Goal: Information Seeking & Learning: Learn about a topic

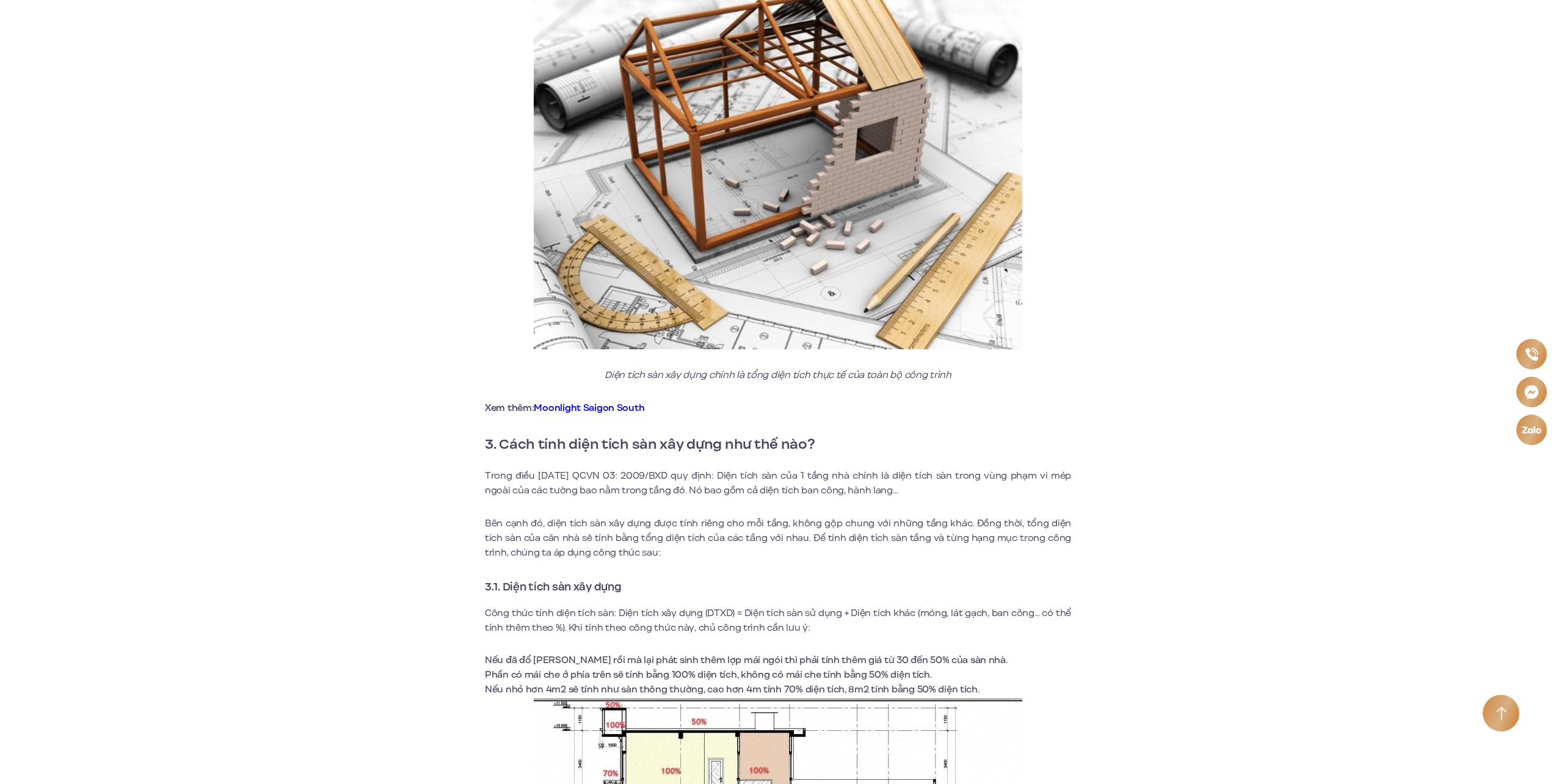
scroll to position [1221, 0]
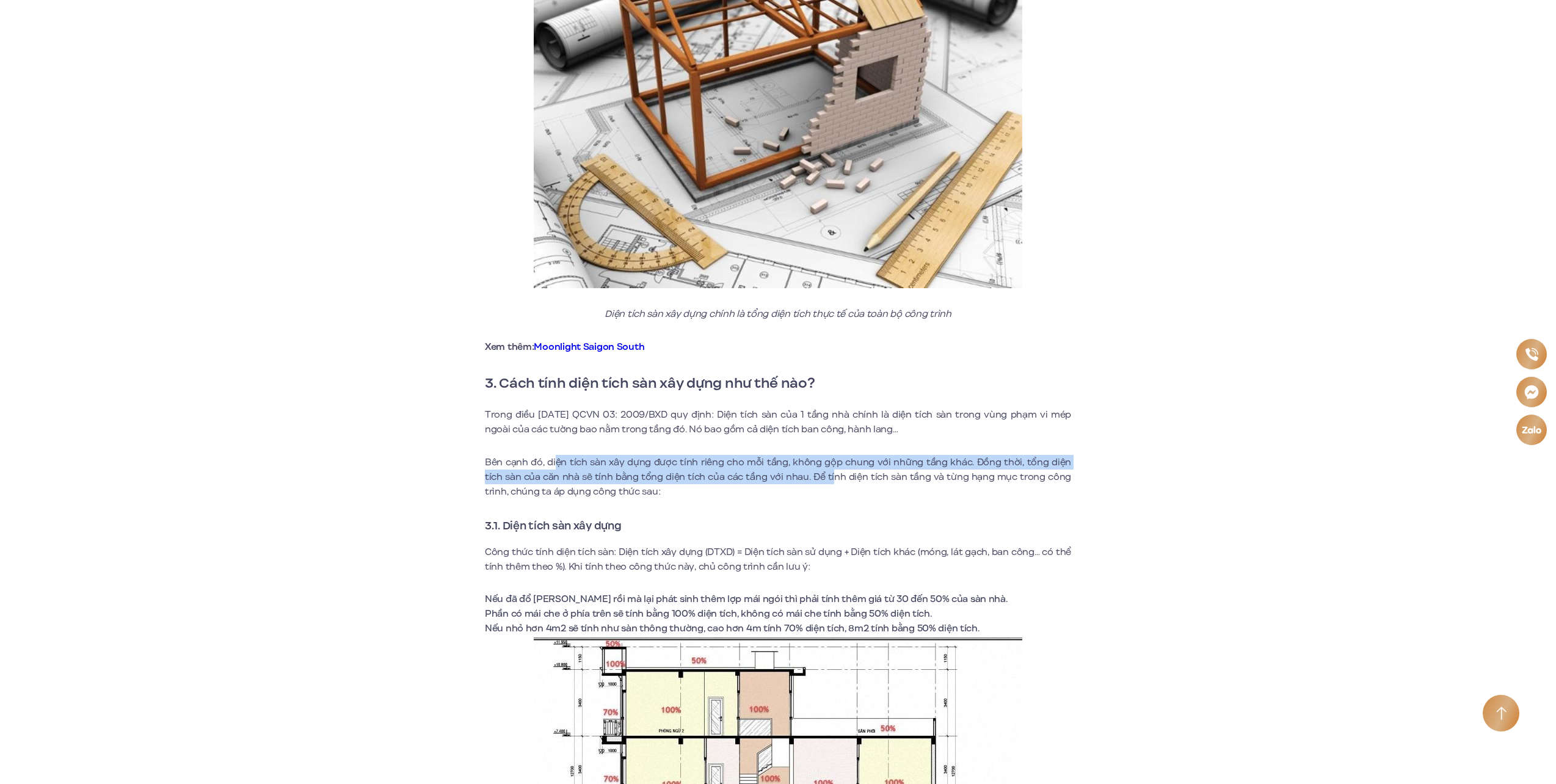
drag, startPoint x: 557, startPoint y: 469, endPoint x: 814, endPoint y: 471, distance: 257.0
click at [814, 471] on p "Bên cạnh đó, diện tích sàn xây dựng được tính riêng cho mỗi tầng, không gộp chu…" at bounding box center [778, 477] width 586 height 44
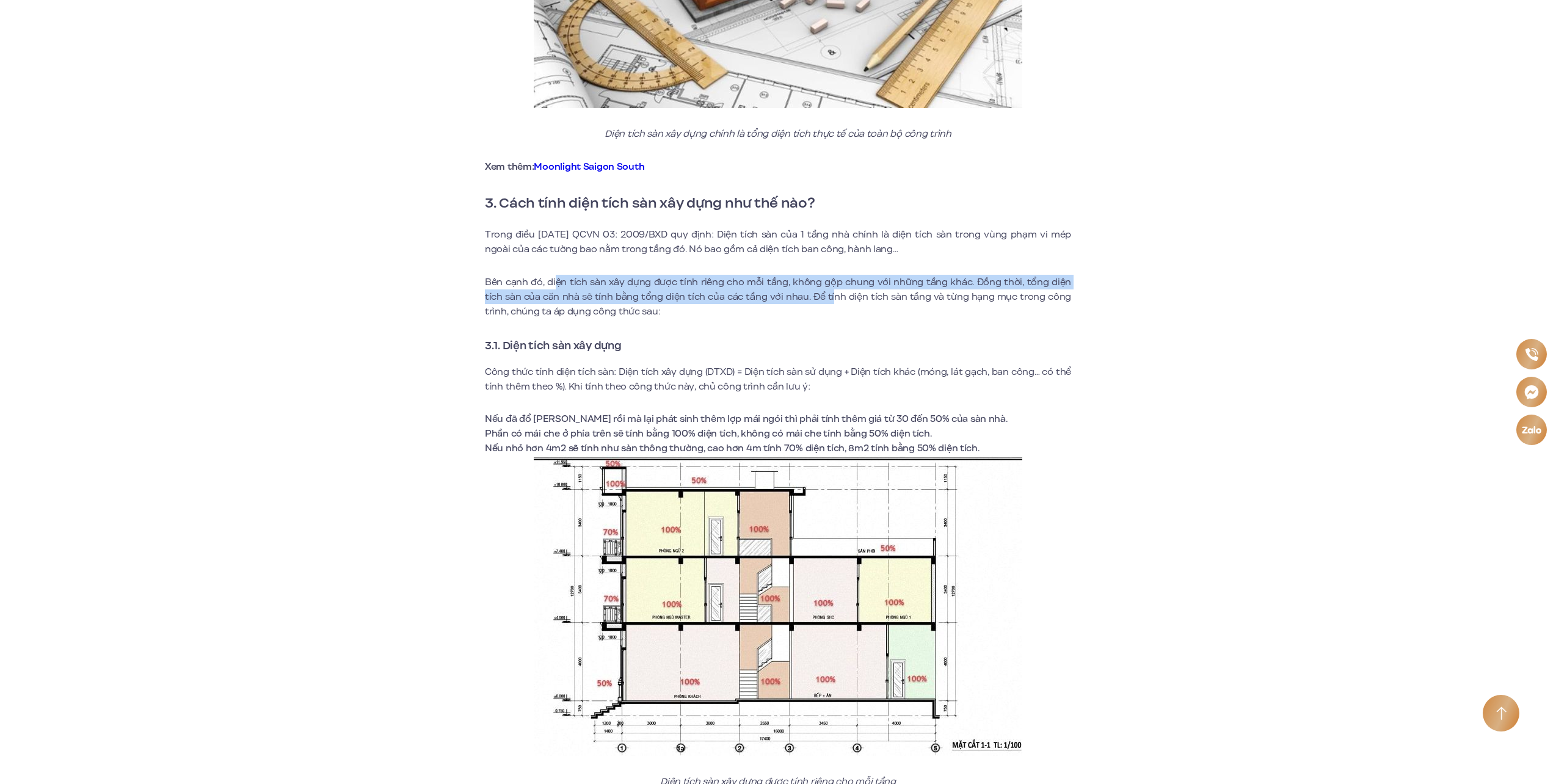
scroll to position [1404, 0]
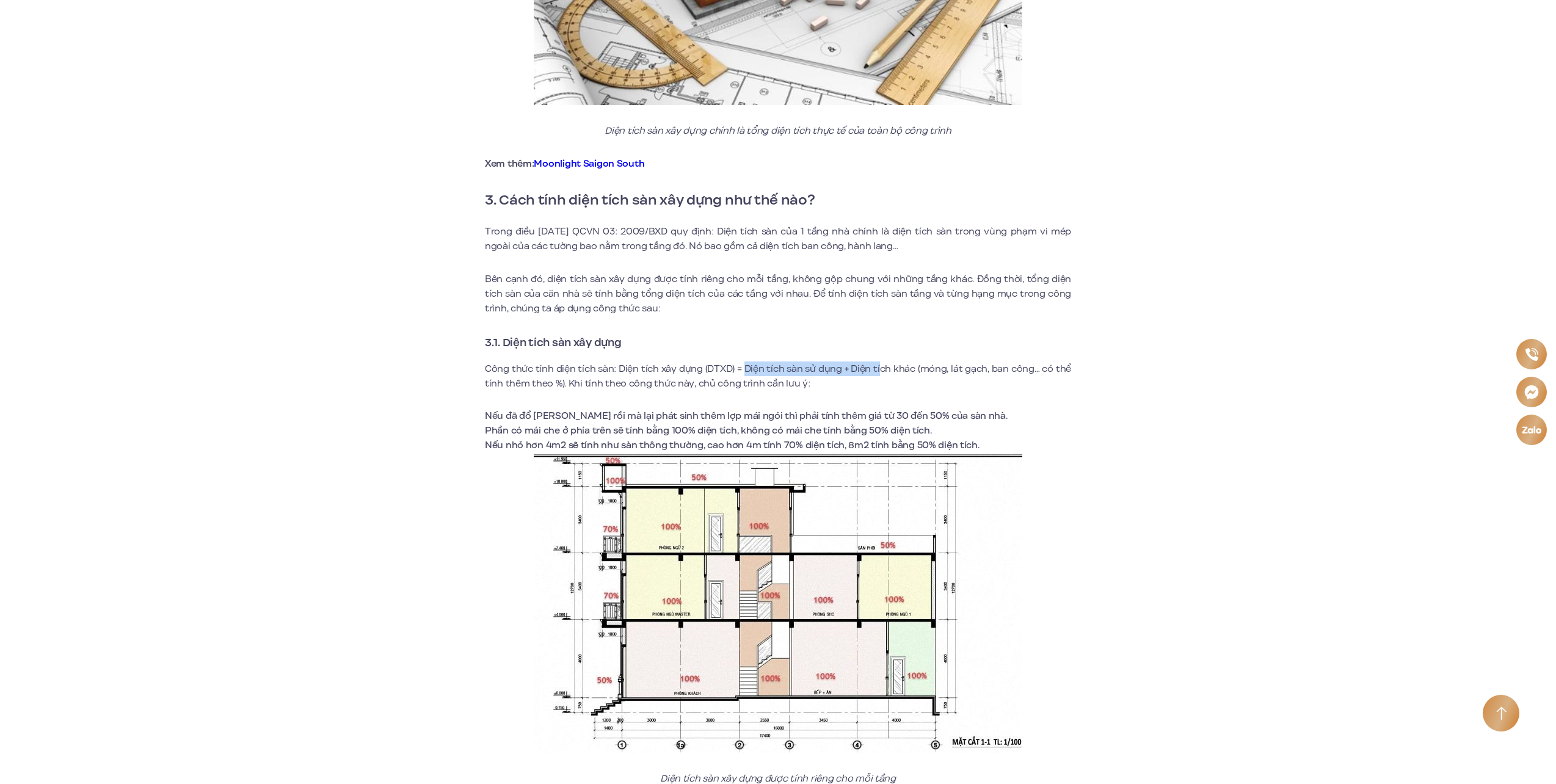
drag, startPoint x: 747, startPoint y: 374, endPoint x: 880, endPoint y: 368, distance: 133.1
click at [880, 368] on p "Công thức tính diện tích sàn: Diện tích xây dựng (DTXD) = Diện tích sàn sử dụng…" at bounding box center [778, 376] width 586 height 30
drag, startPoint x: 582, startPoint y: 386, endPoint x: 888, endPoint y: 389, distance: 306.0
click at [888, 389] on p "Công thức tính diện tích sàn: Diện tích xây dựng (DTXD) = Diện tích sàn sử dụng…" at bounding box center [778, 376] width 586 height 30
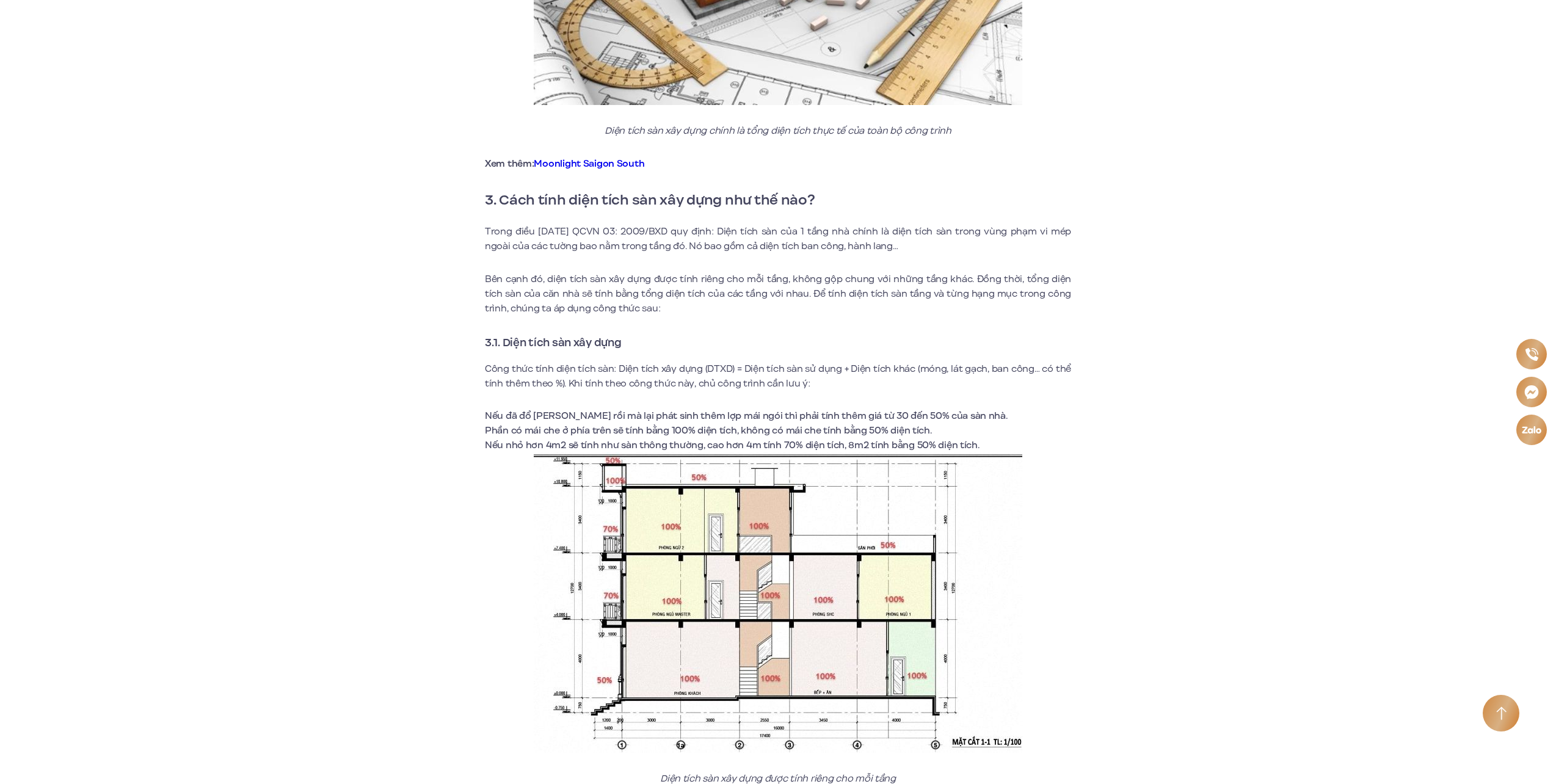
drag, startPoint x: 888, startPoint y: 389, endPoint x: 1102, endPoint y: 409, distance: 214.9
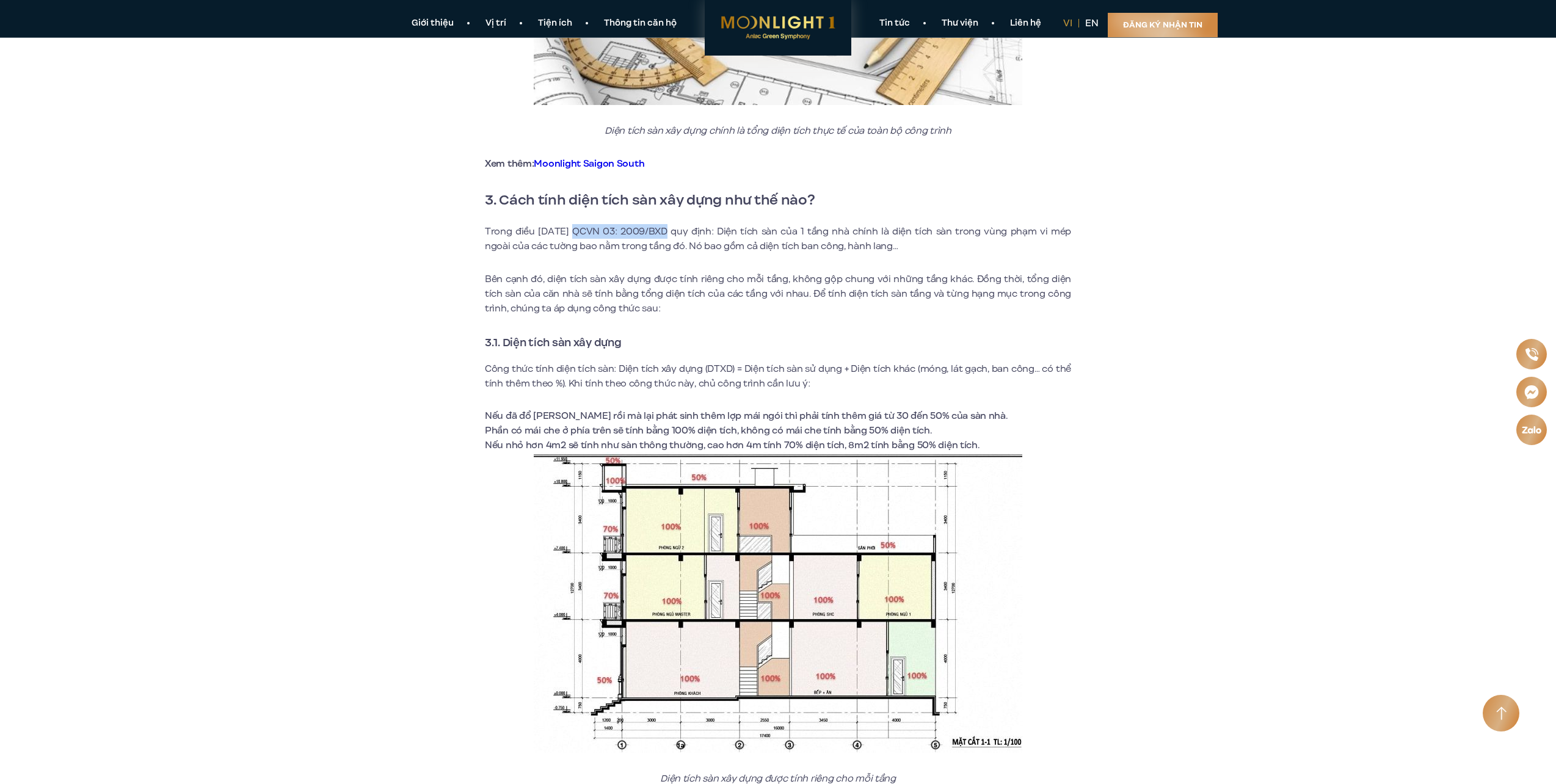
drag, startPoint x: 562, startPoint y: 229, endPoint x: 654, endPoint y: 231, distance: 92.0
click at [654, 231] on p "Trong điều [DATE] QCVN 03: 2009/BXD quy định: Diện tích sàn của 1 tầng nhà chín…" at bounding box center [778, 239] width 586 height 30
copy p "QCVN 03: 2009/BXD"
